Goal: Information Seeking & Learning: Learn about a topic

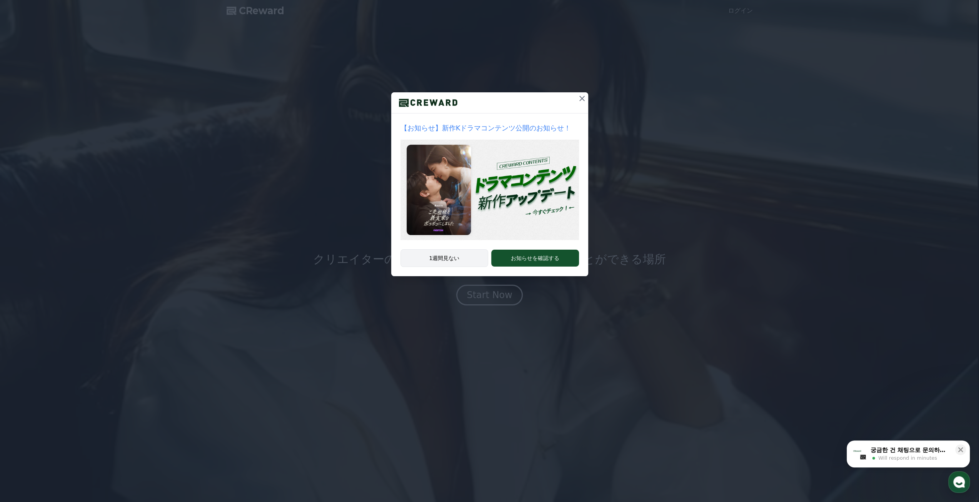
click at [453, 260] on button "1週間見ない" at bounding box center [444, 258] width 88 height 18
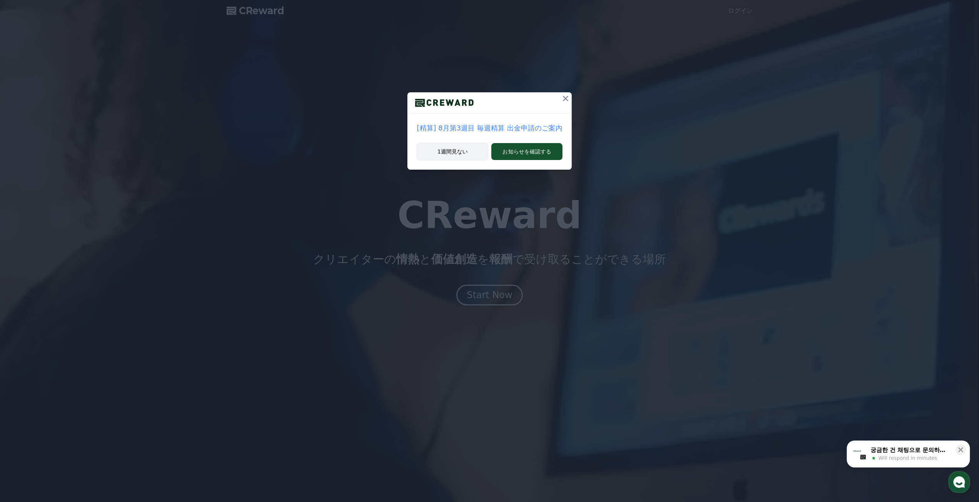
click at [469, 154] on button "1週間見ない" at bounding box center [452, 152] width 72 height 18
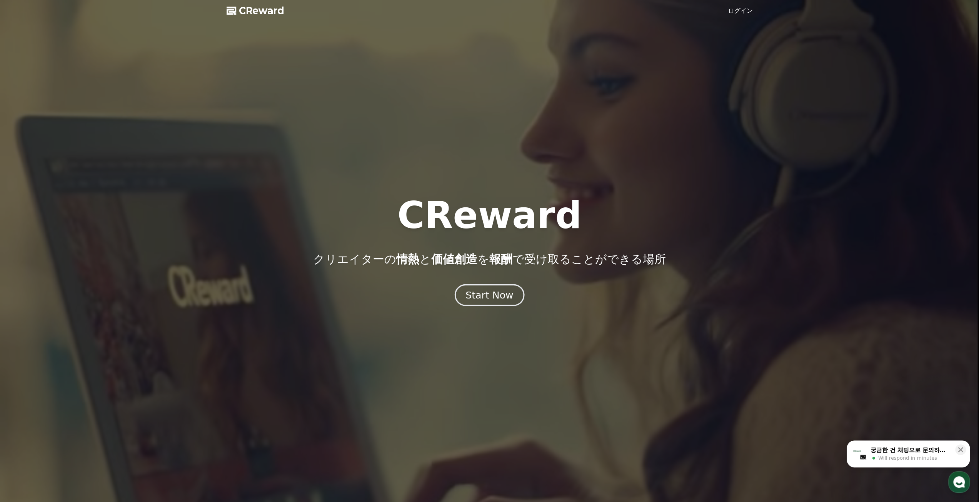
click at [498, 297] on div "Start Now" at bounding box center [489, 294] width 48 height 13
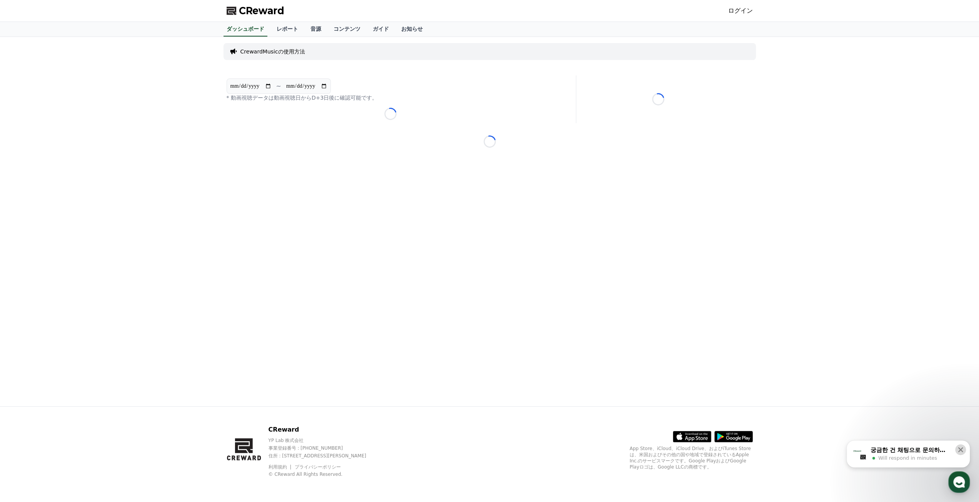
click at [963, 446] on icon at bounding box center [960, 450] width 8 height 8
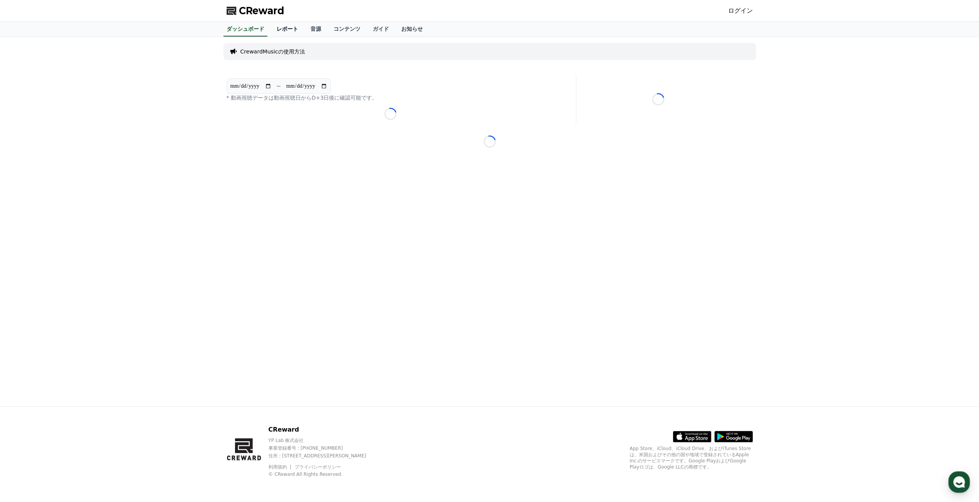
click at [270, 25] on link "レポート" at bounding box center [287, 29] width 34 height 15
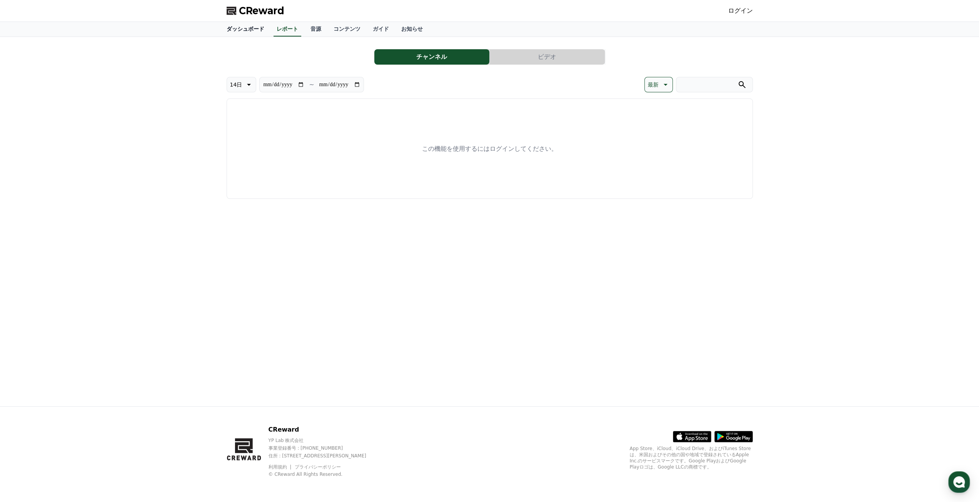
click at [241, 27] on link "ダッシュボード" at bounding box center [245, 29] width 50 height 15
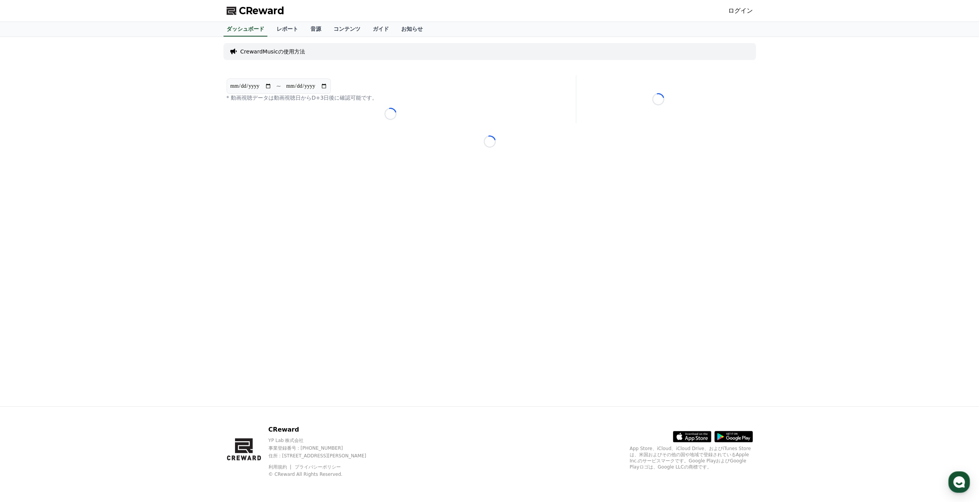
click at [251, 3] on div "CReward ログイン" at bounding box center [489, 11] width 538 height 22
click at [252, 10] on span "CReward" at bounding box center [261, 11] width 45 height 12
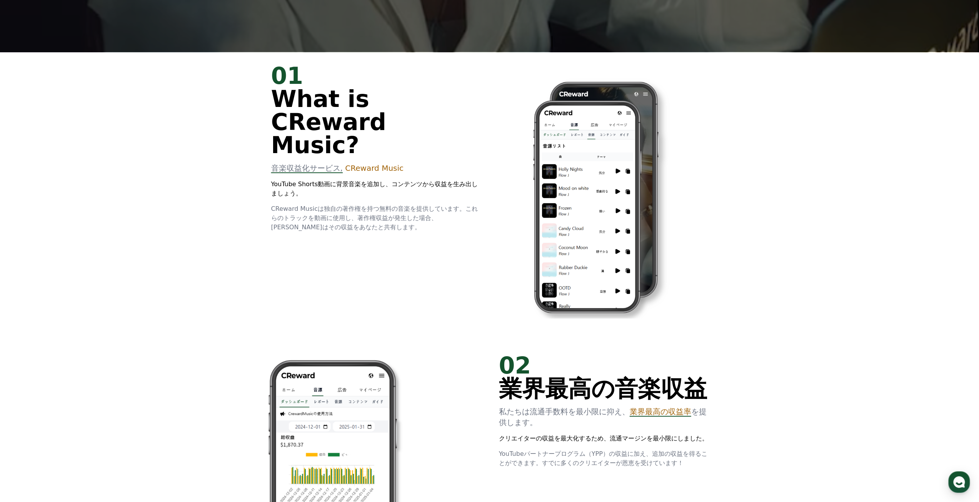
scroll to position [461, 0]
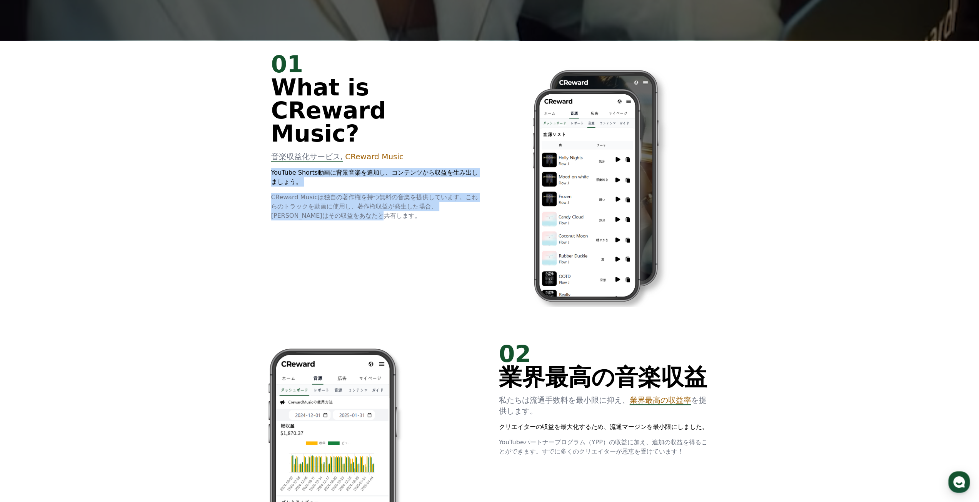
drag, startPoint x: 298, startPoint y: 182, endPoint x: 257, endPoint y: 153, distance: 50.1
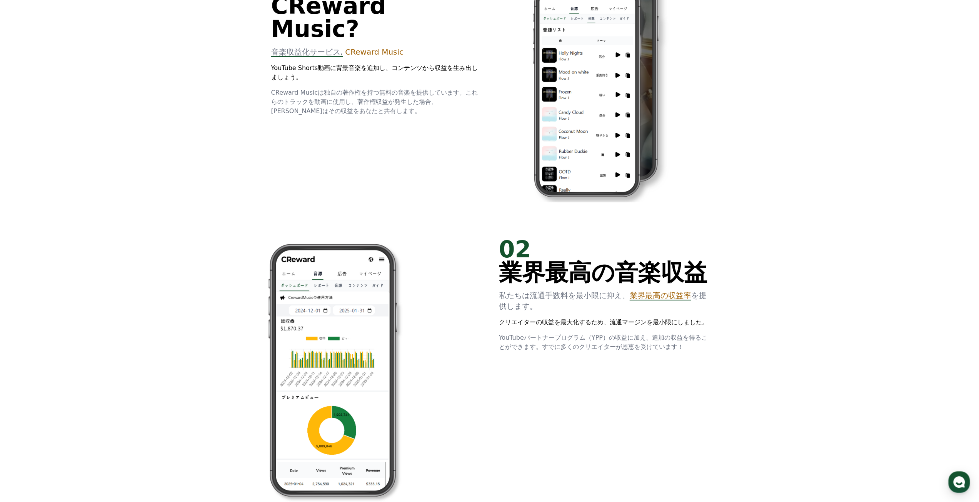
scroll to position [692, 0]
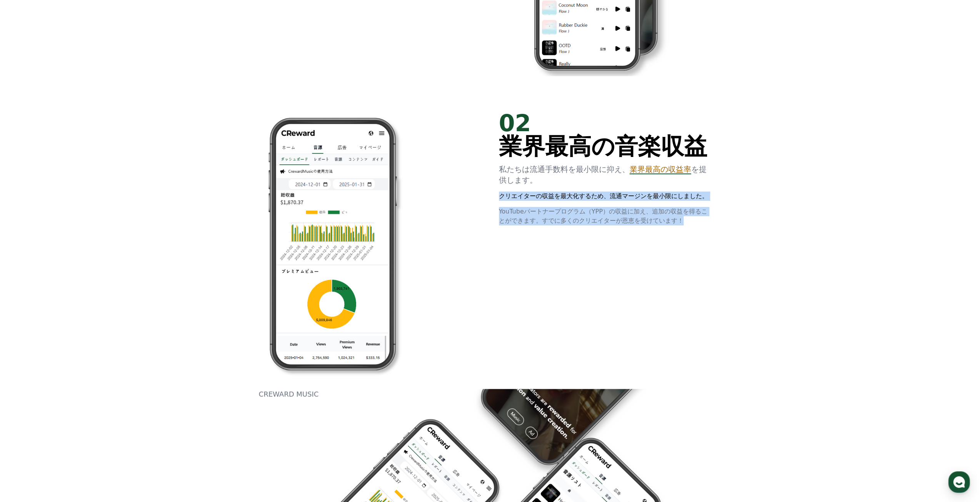
drag, startPoint x: 497, startPoint y: 193, endPoint x: 694, endPoint y: 222, distance: 199.7
click at [694, 222] on div "02 業界最高の音楽収益 私たちは流通手数料を最小限に抑え、 業界最高の収益率 を提供します。 クリエイターの収益を最大化するため、流通マージンを最小限にしま…" at bounding box center [489, 244] width 461 height 290
click at [694, 222] on p "YouTubeパートナープログラム（YPP）の収益に加え、追加の収益を得ることができます。すでに多くのクリエイターが恩恵を受けています！" at bounding box center [603, 216] width 209 height 18
drag, startPoint x: 500, startPoint y: 168, endPoint x: 683, endPoint y: 218, distance: 189.7
click at [683, 218] on div "02 業界最高の音楽収益 私たちは流通手数料を最小限に抑え、 業界最高の収益率 を提供します。 クリエイターの収益を最大化するため、流通マージンを最小限にしま…" at bounding box center [603, 168] width 209 height 114
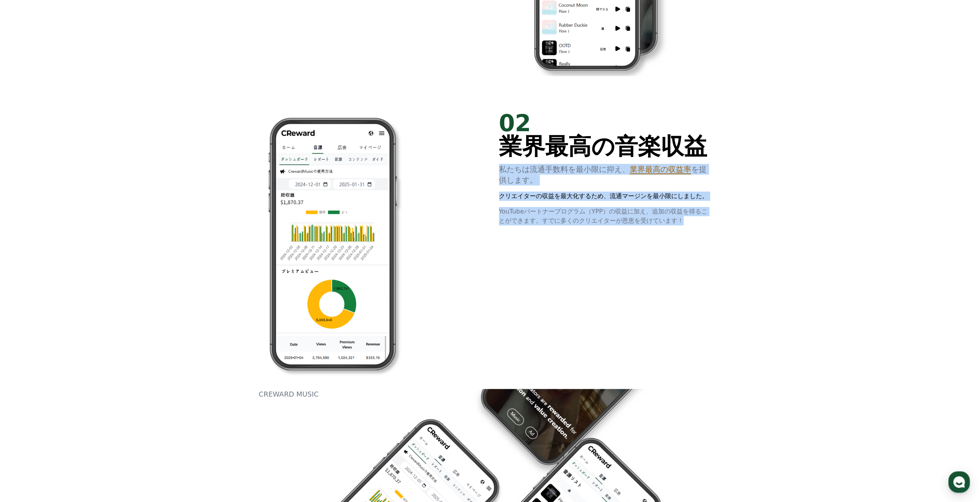
click at [683, 218] on p "YouTubeパートナープログラム（YPP）の収益に加え、追加の収益を得ることができます。すでに多くのクリエイターが恩恵を受けています！" at bounding box center [603, 216] width 209 height 18
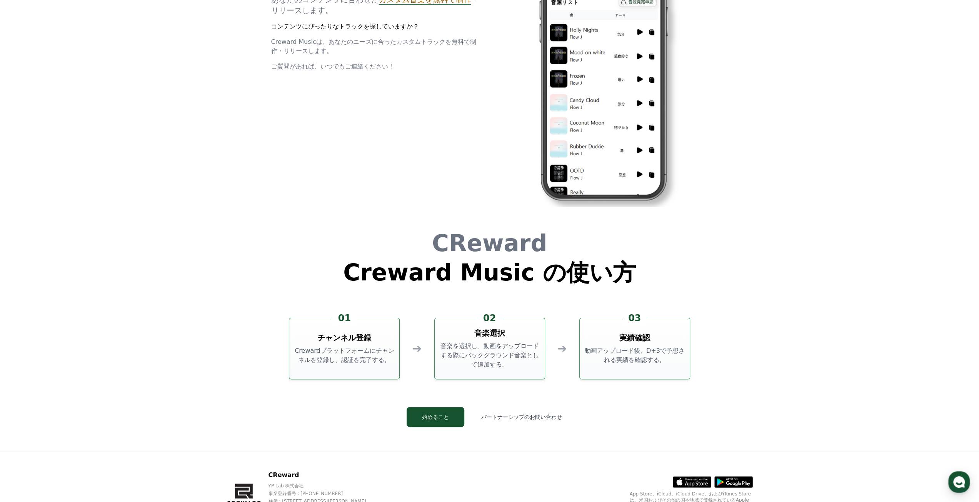
scroll to position [2083, 0]
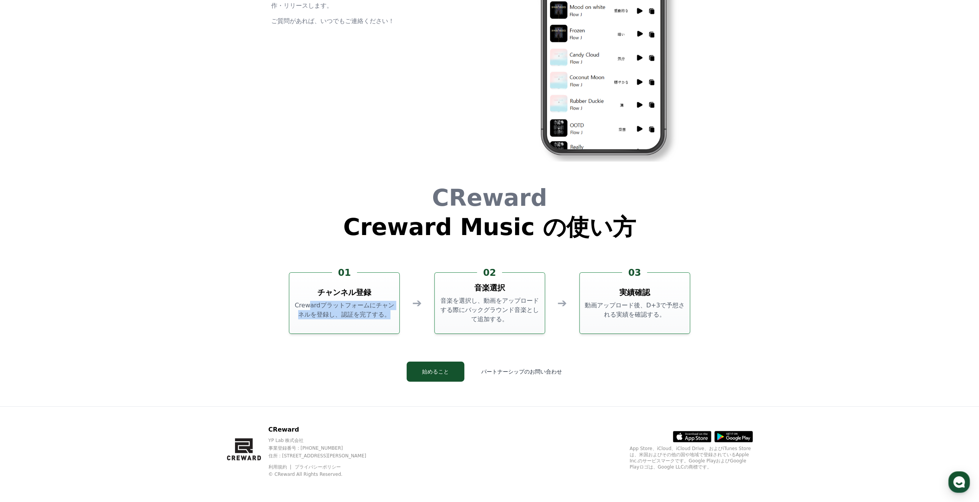
drag, startPoint x: 378, startPoint y: 320, endPoint x: 303, endPoint y: 291, distance: 79.8
click at [303, 291] on div "01 チャンネル登録 Crewardプラットフォームにチャンネルを登録し、認証を完了する。" at bounding box center [344, 303] width 111 height 62
click at [456, 373] on button "始めること" at bounding box center [435, 371] width 58 height 20
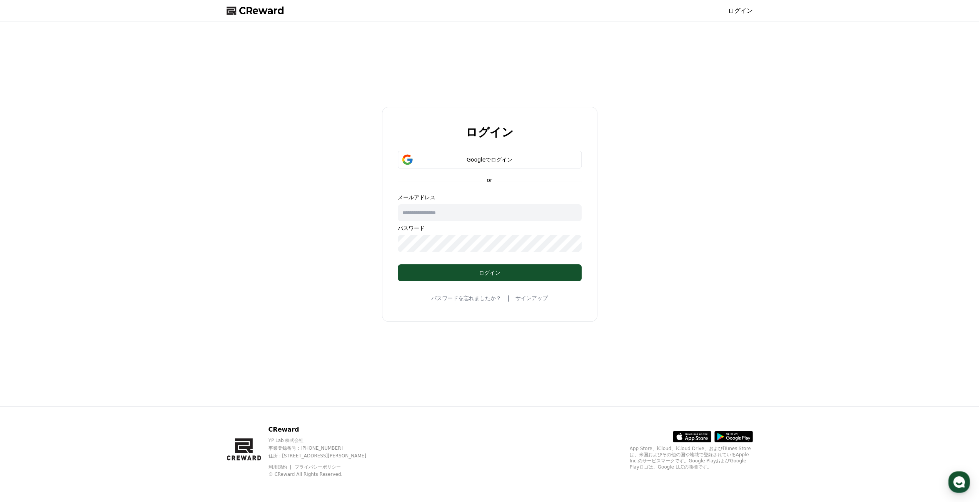
click at [443, 214] on input "text" at bounding box center [490, 212] width 184 height 17
click at [193, 128] on div "ログイン Googleでログイン or メールアドレス パスワード ログイン パスワードを忘れましたか？ | サインアップ" at bounding box center [489, 214] width 979 height 384
